Goal: Task Accomplishment & Management: Complete application form

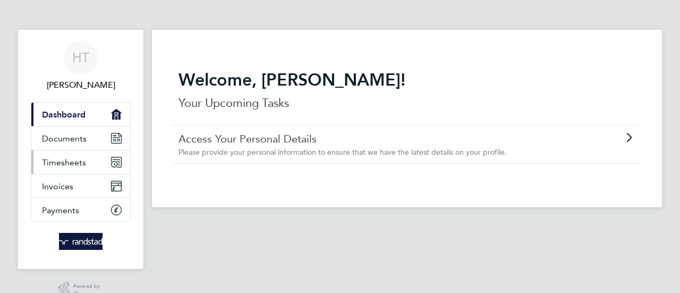
click at [63, 160] on span "Timesheets" at bounding box center [64, 162] width 44 height 10
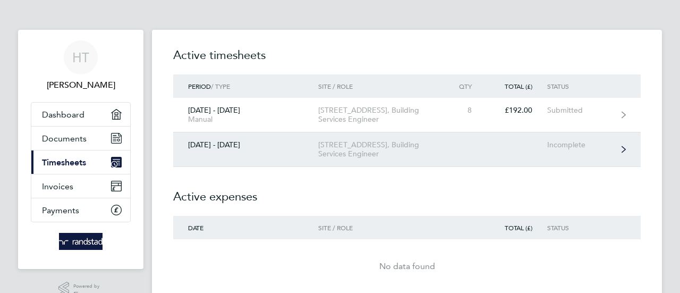
click at [604, 147] on div "Incomplete" at bounding box center [579, 144] width 65 height 9
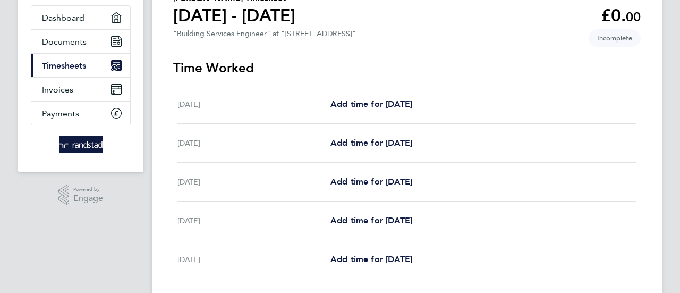
scroll to position [106, 0]
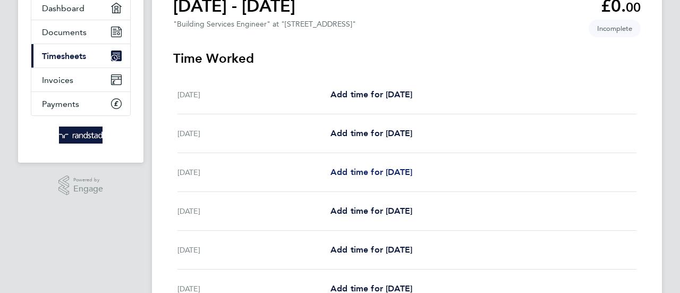
click at [387, 175] on span "Add time for [DATE]" at bounding box center [371, 172] width 82 height 10
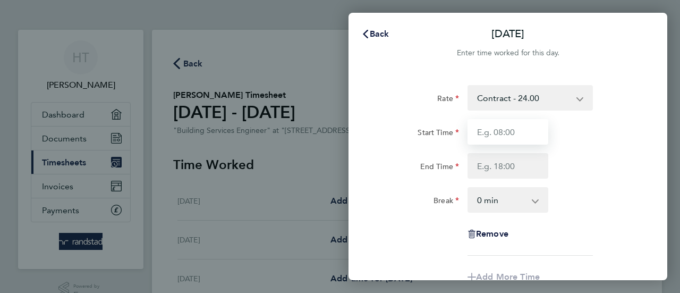
click at [525, 124] on input "Start Time" at bounding box center [507, 131] width 81 height 25
type input "08:00"
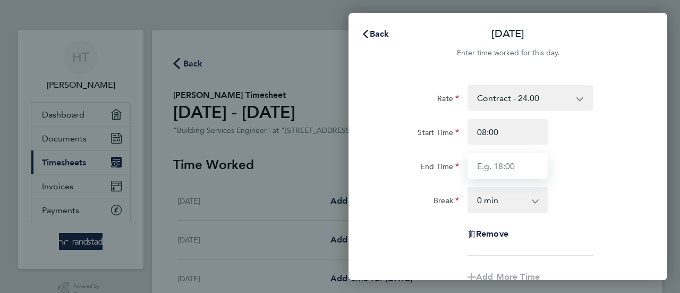
click at [512, 163] on input "End Time" at bounding box center [507, 165] width 81 height 25
type input "17:00"
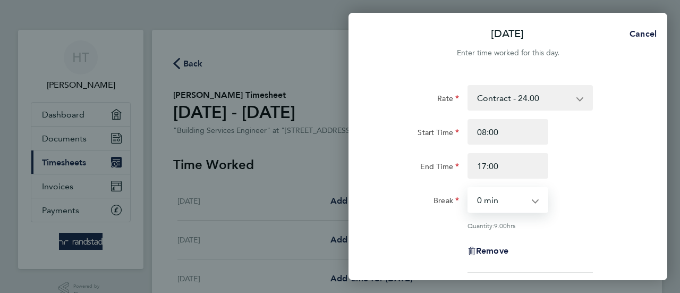
click at [507, 200] on select "0 min 15 min 30 min 45 min 60 min 75 min 90 min" at bounding box center [501, 199] width 66 height 23
click at [468, 188] on select "0 min 15 min 30 min 45 min 60 min 75 min 90 min" at bounding box center [501, 199] width 66 height 23
click at [532, 203] on select "0 min 15 min 30 min 45 min 60 min 75 min 90 min" at bounding box center [501, 199] width 66 height 23
select select "60"
click at [468, 188] on select "0 min 15 min 30 min 45 min 60 min 75 min 90 min" at bounding box center [501, 199] width 66 height 23
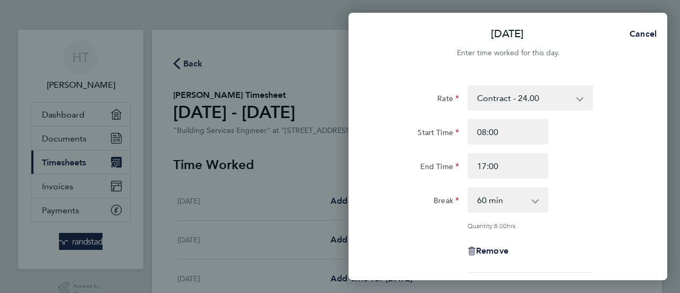
click at [611, 192] on div "Break 0 min 15 min 30 min 45 min 60 min 75 min 90 min" at bounding box center [508, 199] width 268 height 25
drag, startPoint x: 662, startPoint y: 262, endPoint x: 620, endPoint y: 217, distance: 62.0
click at [620, 217] on div "Rate Contract - 24.00 Start Time 08:00 End Time 17:00 Break 0 min 15 min 30 min…" at bounding box center [507, 236] width 319 height 328
click at [620, 217] on div "Rate Contract - 24.00 Start Time 08:00 End Time 17:00 Break 0 min 15 min 30 min…" at bounding box center [507, 178] width 259 height 187
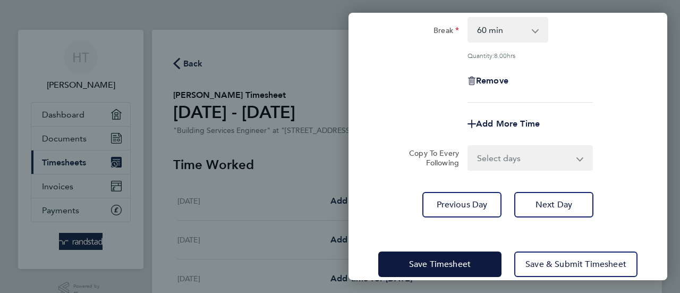
scroll to position [187, 0]
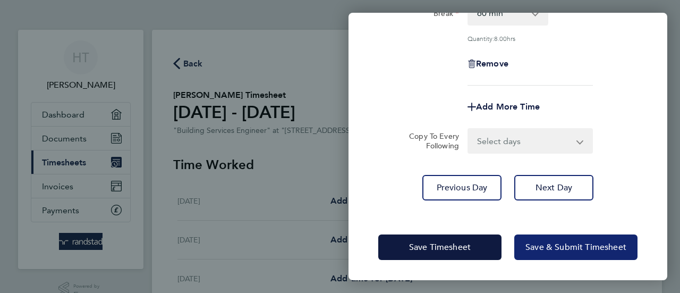
click at [577, 247] on span "Save & Submit Timesheet" at bounding box center [575, 247] width 101 height 11
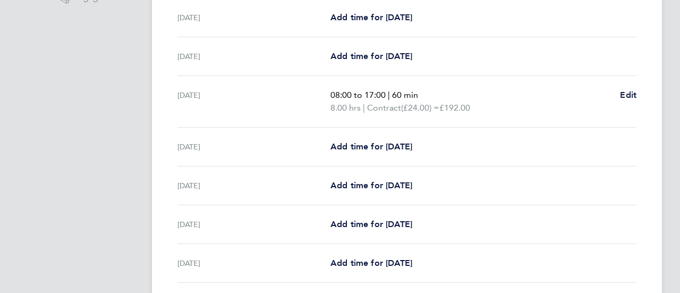
scroll to position [319, 0]
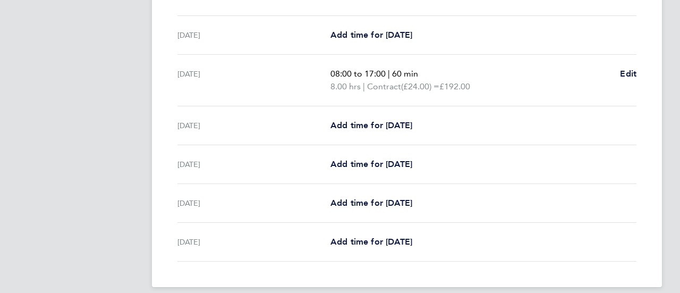
drag, startPoint x: 673, startPoint y: 199, endPoint x: 679, endPoint y: 106, distance: 93.1
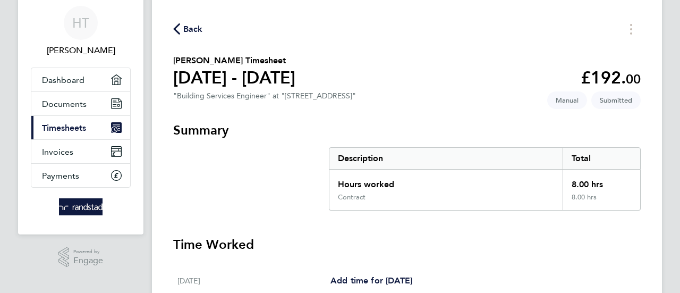
scroll to position [0, 0]
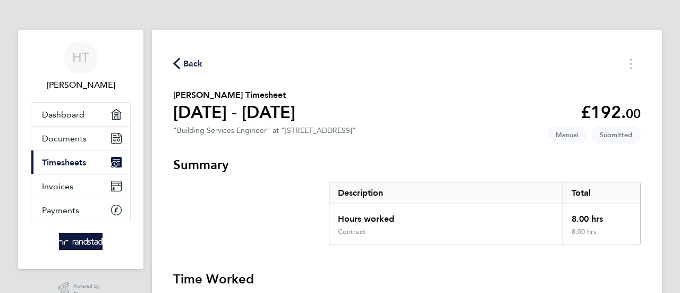
click at [178, 64] on icon "button" at bounding box center [176, 63] width 7 height 11
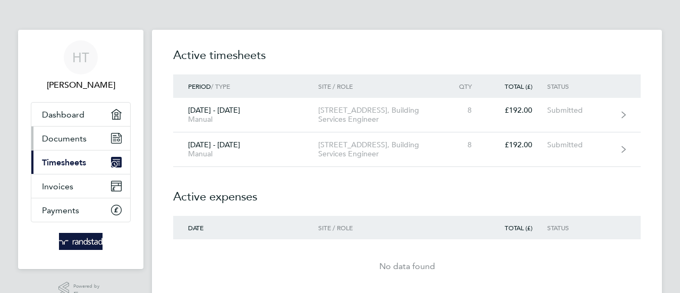
click at [73, 138] on span "Documents" at bounding box center [64, 138] width 45 height 10
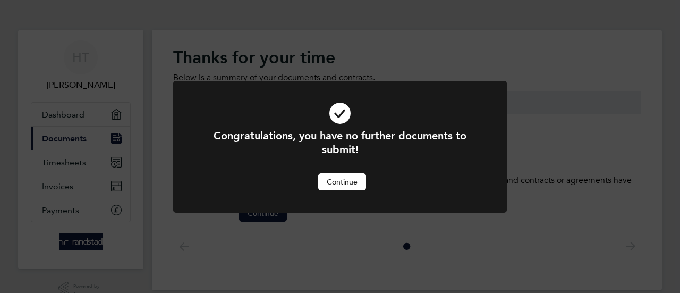
click at [237, 241] on div "Congratulations, you have no further documents to submit! Cancel Continue" at bounding box center [340, 146] width 680 height 293
click at [361, 182] on button "Continue" at bounding box center [342, 181] width 48 height 17
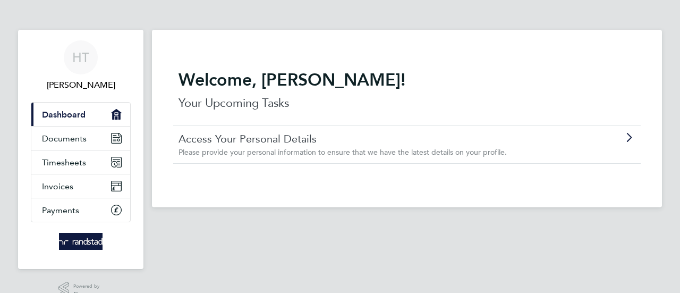
click at [586, 133] on div at bounding box center [608, 137] width 55 height 10
click at [627, 134] on icon at bounding box center [628, 137] width 13 height 8
